Goal: Information Seeking & Learning: Learn about a topic

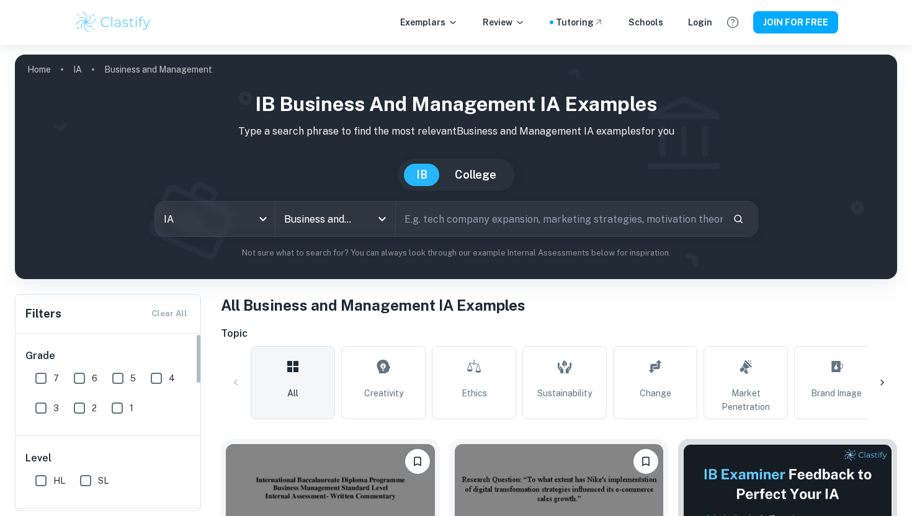
scroll to position [5, 0]
click at [39, 372] on input "7" at bounding box center [41, 373] width 25 height 25
checkbox input "true"
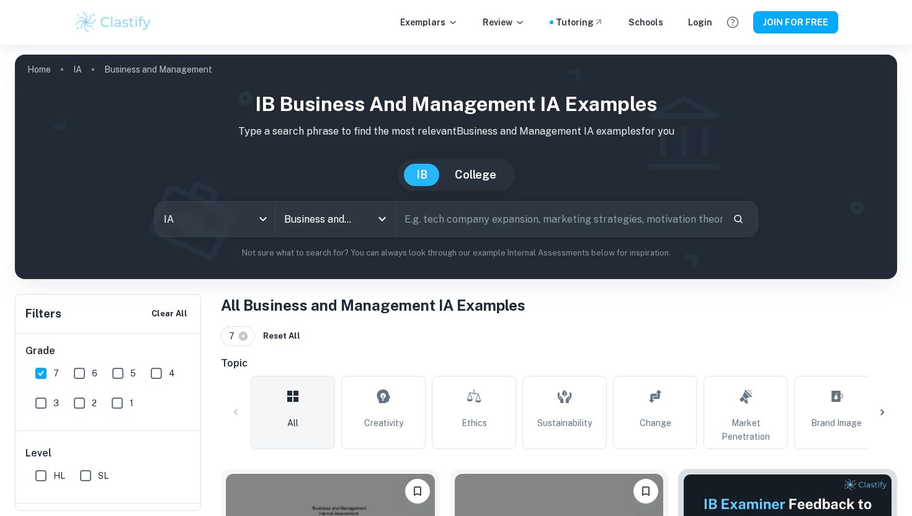
click at [94, 487] on input "SL" at bounding box center [85, 475] width 25 height 25
checkbox input "true"
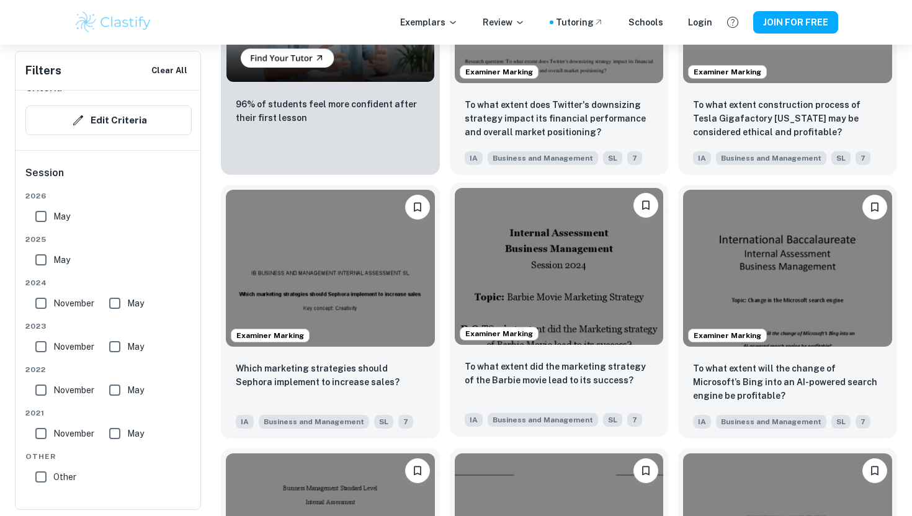
scroll to position [1079, 0]
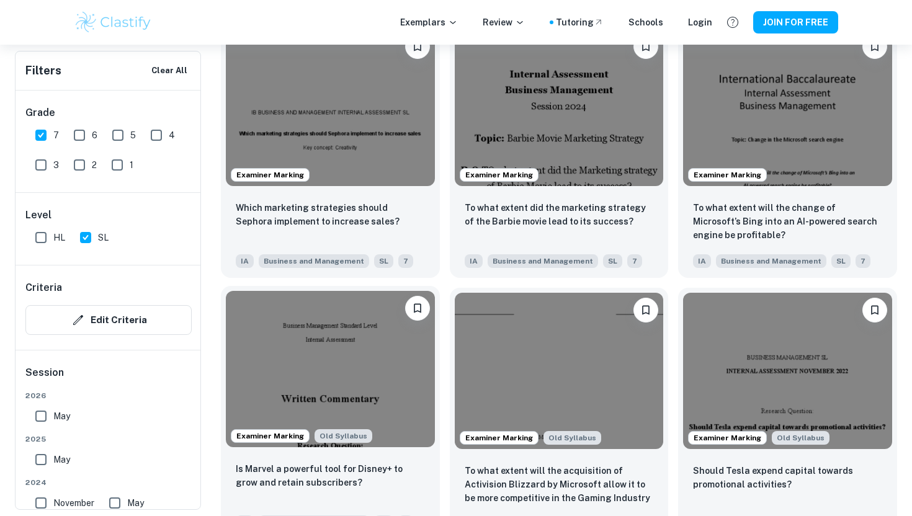
scroll to position [1223, 0]
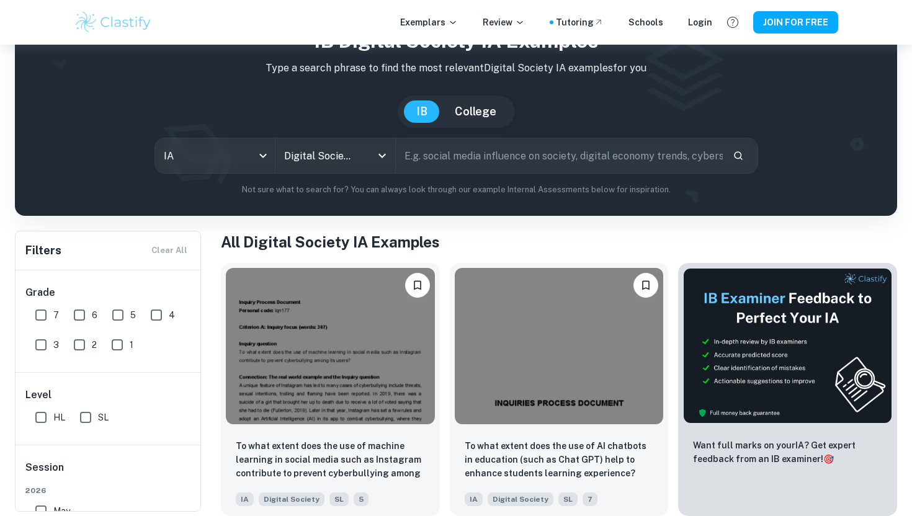
scroll to position [63, 0]
click at [77, 486] on span "2026" at bounding box center [108, 490] width 166 height 11
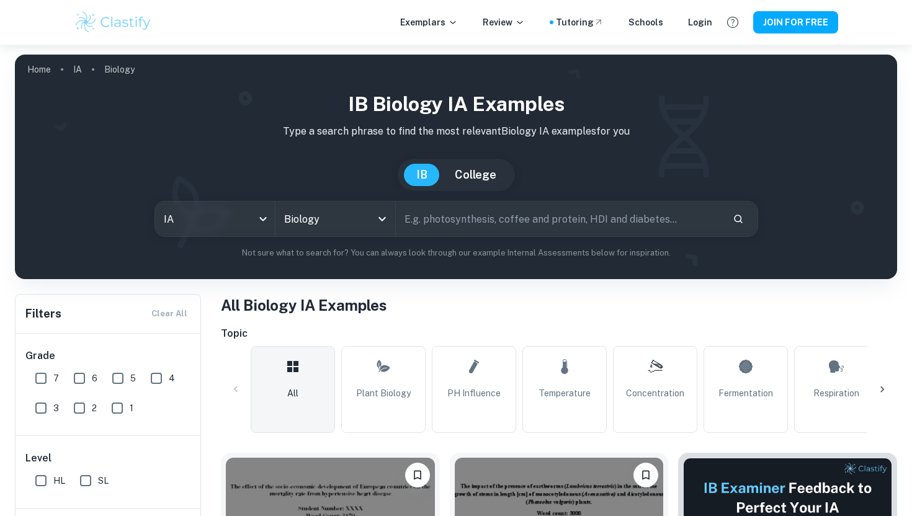
scroll to position [446, 0]
